Goal: Communication & Community: Answer question/provide support

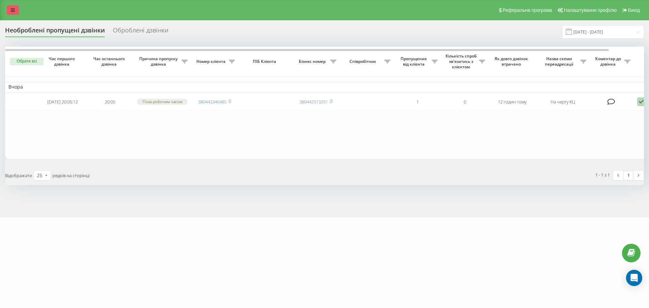
click at [15, 11] on icon at bounding box center [13, 10] width 4 height 5
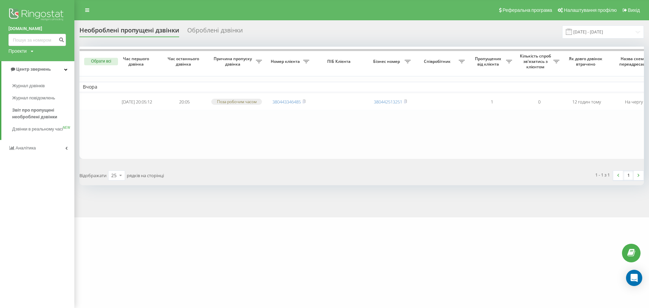
click at [34, 10] on img at bounding box center [36, 15] width 57 height 17
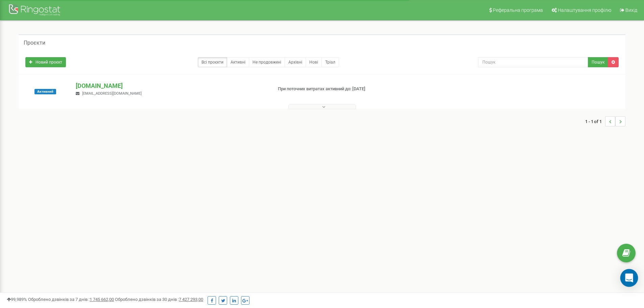
click at [630, 277] on icon "Open Intercom Messenger" at bounding box center [629, 277] width 8 height 9
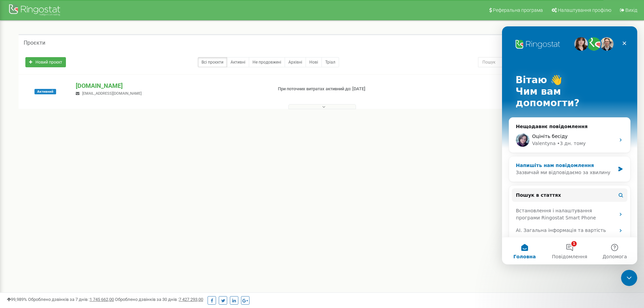
click at [563, 162] on div "Напишіть нам повідомлення" at bounding box center [565, 165] width 99 height 7
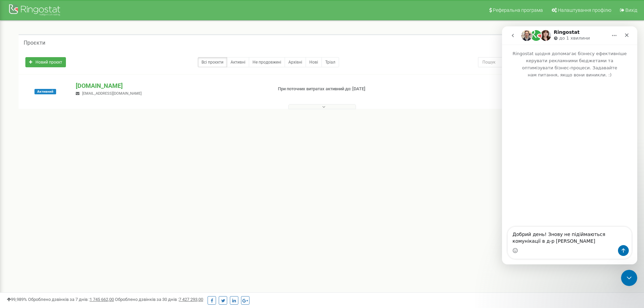
type textarea "Добрий день! Знову не підіймаються комунікації в д-р [PERSON_NAME]"
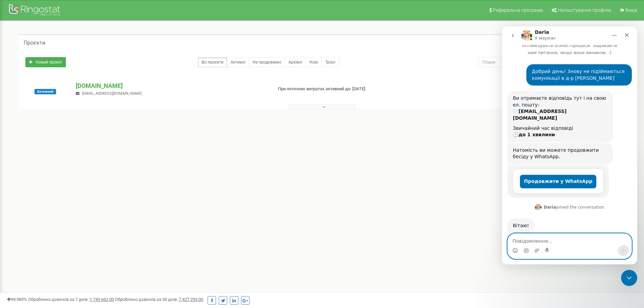
scroll to position [44, 0]
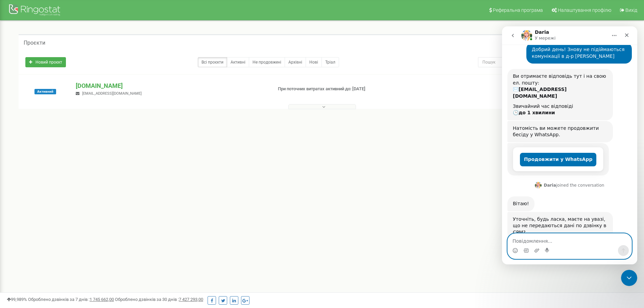
click at [544, 238] on textarea "Повідомлення..." at bounding box center [570, 239] width 124 height 11
type textarea "П"
type textarea "Д"
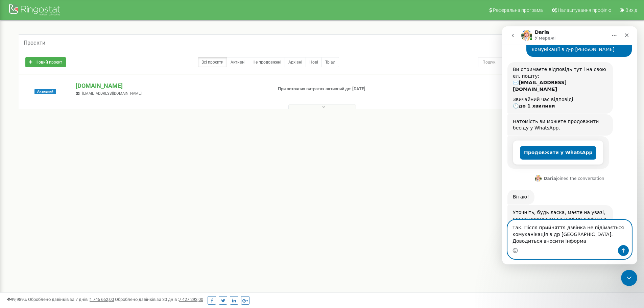
scroll to position [58, 0]
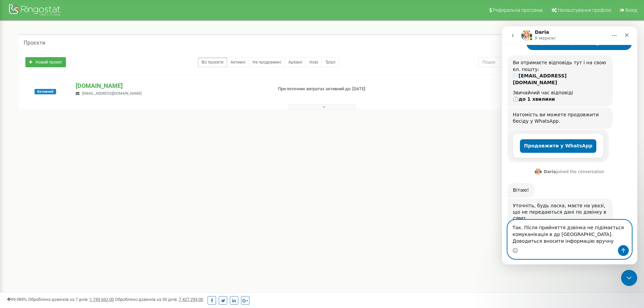
click at [589, 229] on textarea "Так. Після прийняття дзвінка не підімається комуканікація в др [GEOGRAPHIC_DATA…" at bounding box center [570, 232] width 124 height 25
click at [590, 229] on textarea "Так. Після прийняття дзвінка не підімається комуканікація в др [GEOGRAPHIC_DATA…" at bounding box center [570, 232] width 124 height 25
click at [618, 231] on textarea "Так. Після прийняття дзвінка не підіймається комуканікація в др [GEOGRAPHIC_DAT…" at bounding box center [570, 232] width 124 height 25
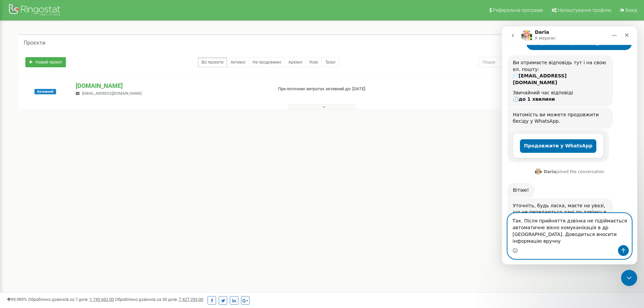
click at [584, 235] on textarea "Так. Після прийняття дзвінка не підіймається автоматичне вікно комуканікація в …" at bounding box center [570, 229] width 124 height 32
type textarea "Так. Після прийняття дзвінка не підіймається автоматичне вікно комуканікації в …"
drag, startPoint x: 622, startPoint y: 249, endPoint x: 623, endPoint y: 245, distance: 3.7
click at [623, 246] on button "Надіслати повідомлення…" at bounding box center [623, 250] width 11 height 11
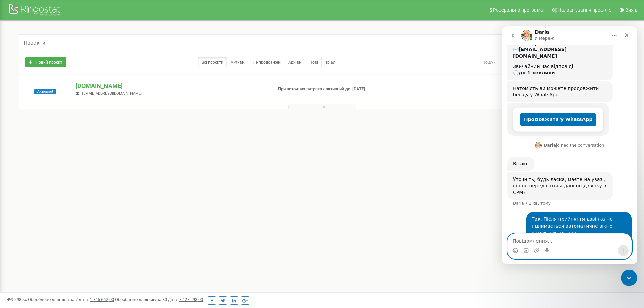
scroll to position [85, 0]
click at [549, 243] on textarea "Перезагрузка недопомогла" at bounding box center [570, 239] width 124 height 11
type textarea "Перезагрузка не допомогла"
click at [623, 249] on icon "Надіслати повідомлення…" at bounding box center [623, 250] width 5 height 5
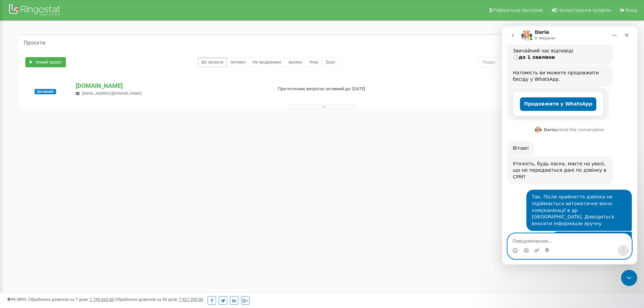
scroll to position [120, 0]
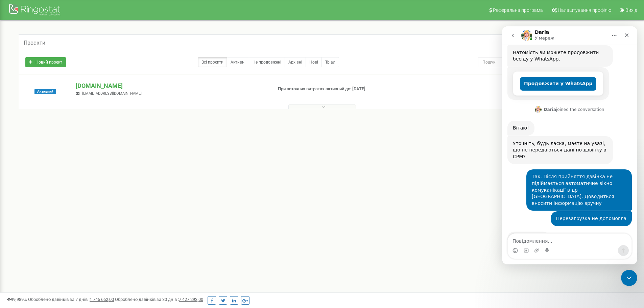
click at [495, 225] on div "Реферальна програма Налаштування профілю Вихід Проєкти Новий проєкт Всі проєкти…" at bounding box center [322, 203] width 644 height 406
click at [545, 243] on textarea "Повідомлення..." at bounding box center [570, 239] width 124 height 11
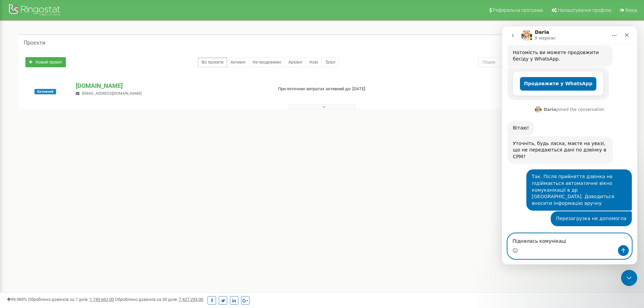
type textarea "Піднялась комунікація"
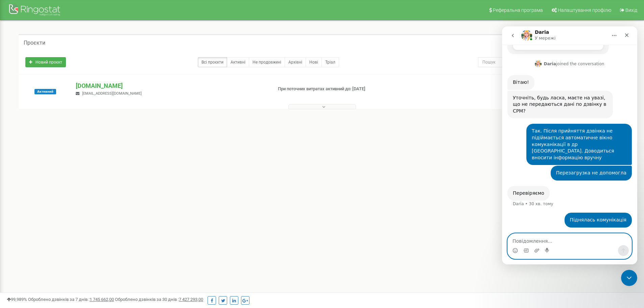
scroll to position [166, 0]
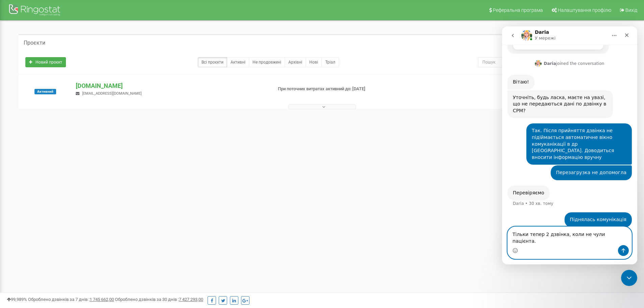
click at [540, 241] on textarea "Тільки тепер 2 дзвінка, коли не чули пацієнта." at bounding box center [570, 236] width 124 height 18
type textarea "Тільки тепер було 2 дзвінка, коли не чули пацієнта."
click at [625, 250] on icon "Надіслати повідомлення…" at bounding box center [624, 250] width 4 height 4
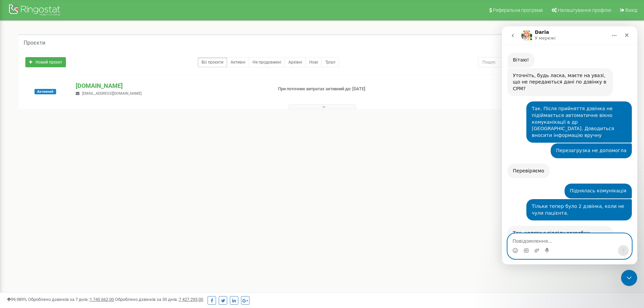
scroll to position [225, 0]
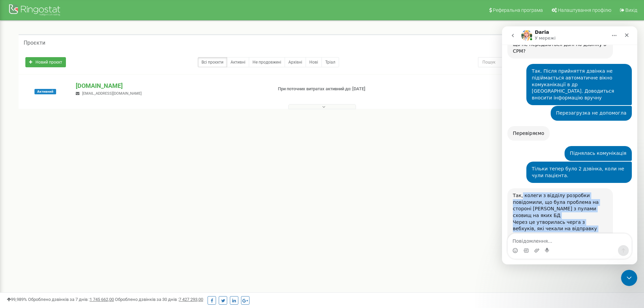
drag, startPoint x: 522, startPoint y: 168, endPoint x: 565, endPoint y: 210, distance: 59.5
click at [565, 210] on div "Так, колеги з відділу розробки повідомили, що була проблема на стороні [PERSON_…" at bounding box center [560, 220] width 95 height 56
copy div "колеги з відділу розробки повідомили, що була проблема на стороні [PERSON_NAME]…"
click at [549, 192] on div "Так, колеги з відділу розробки повідомили, що була проблема на стороні [PERSON_…" at bounding box center [560, 205] width 95 height 26
drag, startPoint x: 523, startPoint y: 169, endPoint x: 560, endPoint y: 212, distance: 57.2
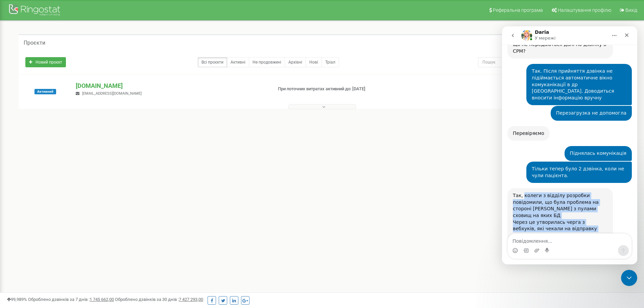
click at [560, 212] on div "Так, колеги з відділу розробки повідомили, що була проблема на стороні [PERSON_…" at bounding box center [560, 220] width 95 height 56
copy div "колеги з відділу розробки повідомили, що була проблема на стороні [PERSON_NAME]…"
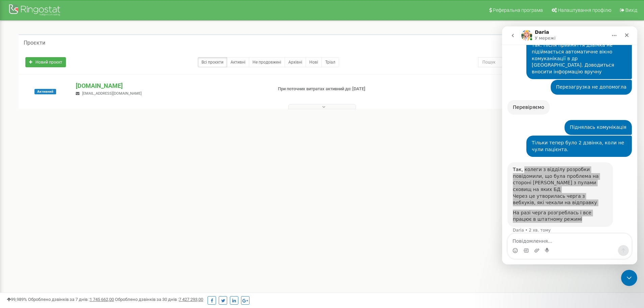
click at [356, 244] on div "Реферальна програма Налаштування профілю Вихід Проєкти Новий проєкт Всі проєкти…" at bounding box center [322, 203] width 644 height 406
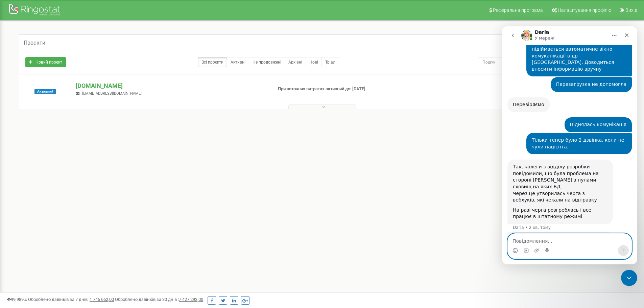
click at [540, 243] on textarea "Повідомлення..." at bounding box center [570, 239] width 124 height 11
type textarea "Добре"
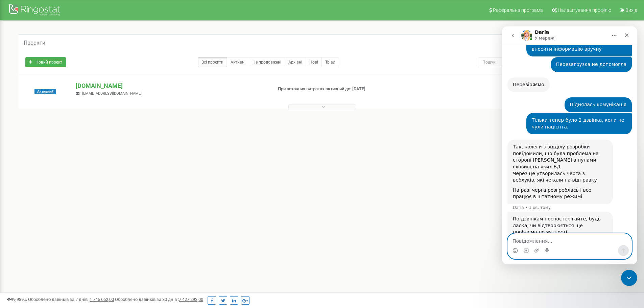
click at [553, 236] on textarea "Повідомлення..." at bounding box center [570, 239] width 124 height 11
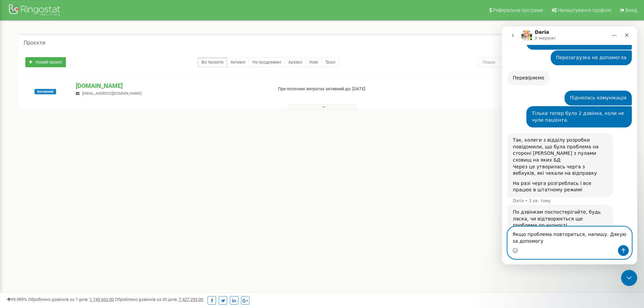
type textarea "Якщо проблема повториться, напишу. Дякую за допомогу!"
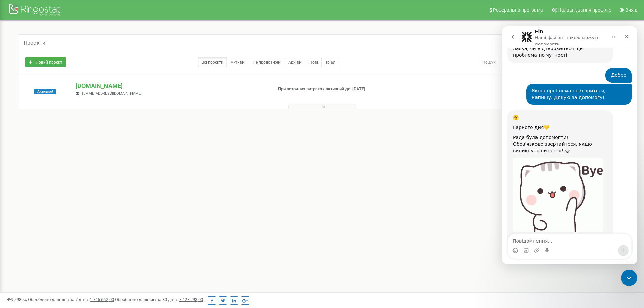
scroll to position [515, 0]
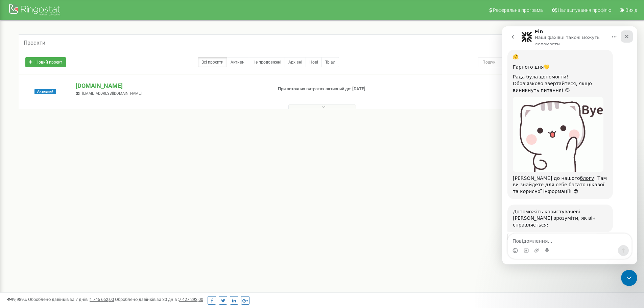
click at [625, 37] on icon "Закрити" at bounding box center [626, 36] width 5 height 5
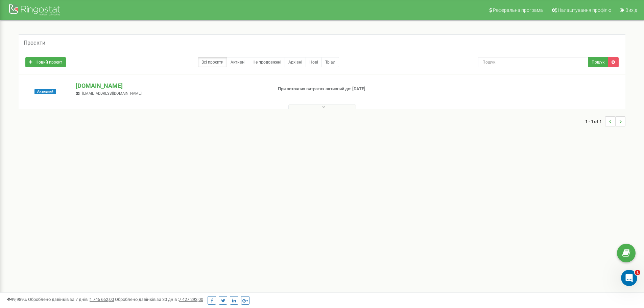
scroll to position [508, 0]
